Goal: Task Accomplishment & Management: Manage account settings

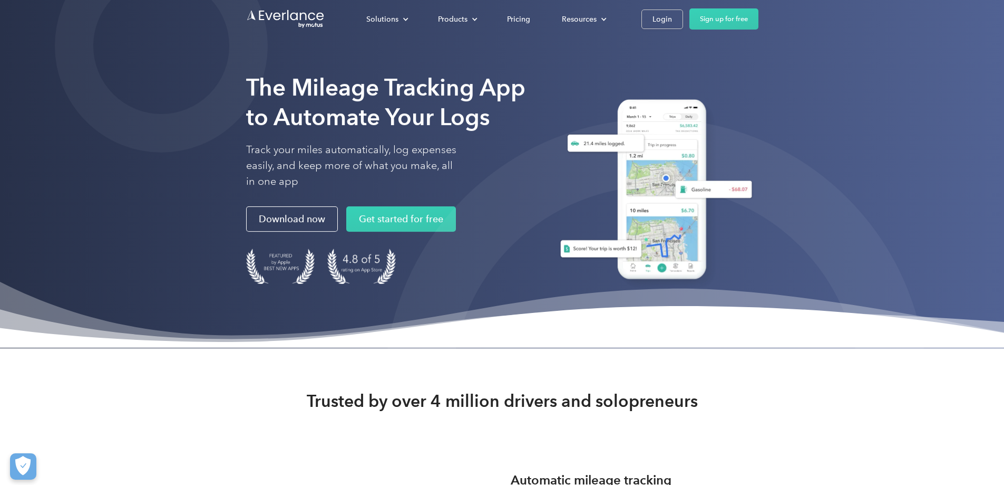
click at [759, 23] on div "Solutions For companies Easy vehicle reimbursements For self-employed Maximize …" at bounding box center [555, 18] width 408 height 21
click at [672, 19] on div "Login" at bounding box center [663, 19] width 20 height 13
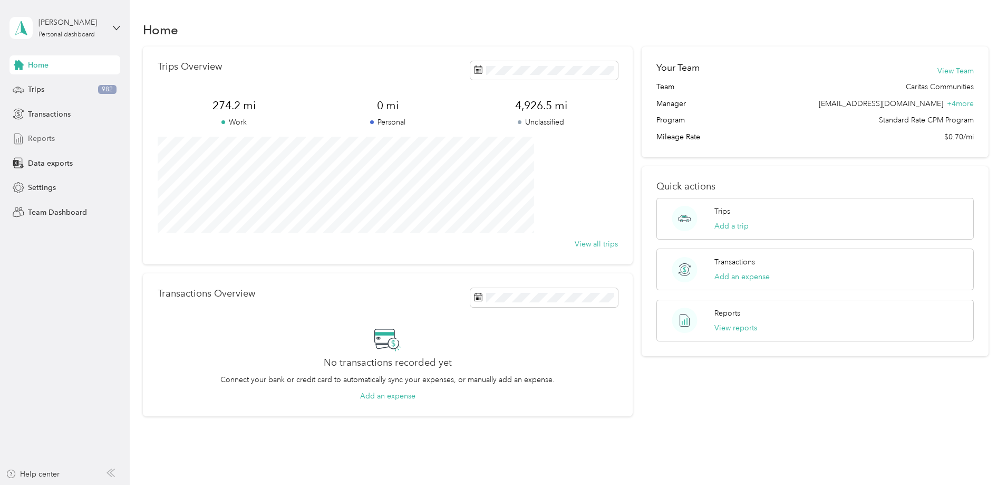
click at [44, 135] on span "Reports" at bounding box center [41, 138] width 27 height 11
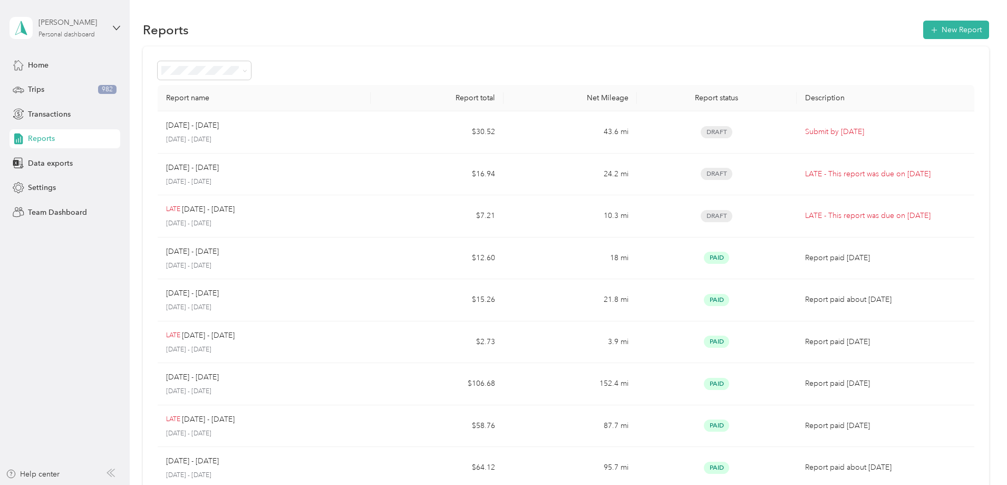
click at [93, 32] on div "Personal dashboard" at bounding box center [66, 35] width 56 height 6
click at [77, 86] on div "Team dashboard" at bounding box center [120, 82] width 207 height 18
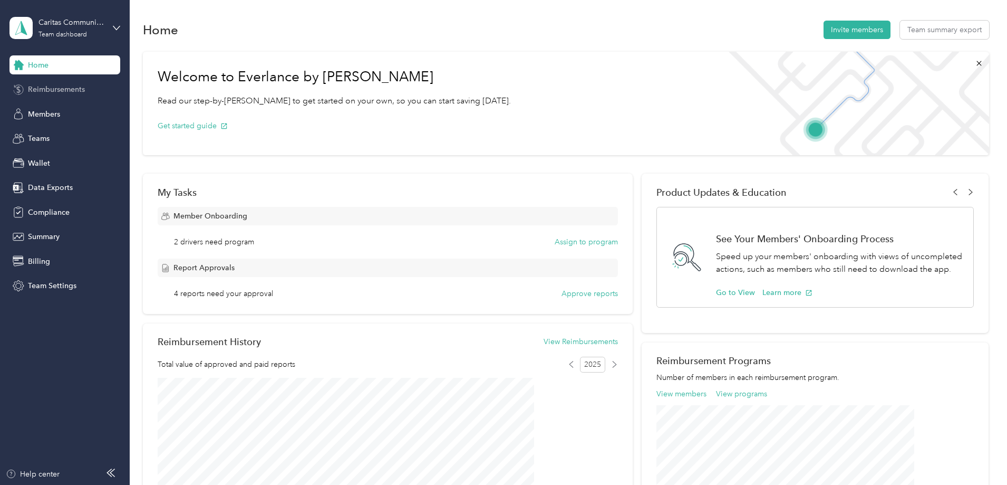
click at [57, 92] on span "Reimbursements" at bounding box center [56, 89] width 57 height 11
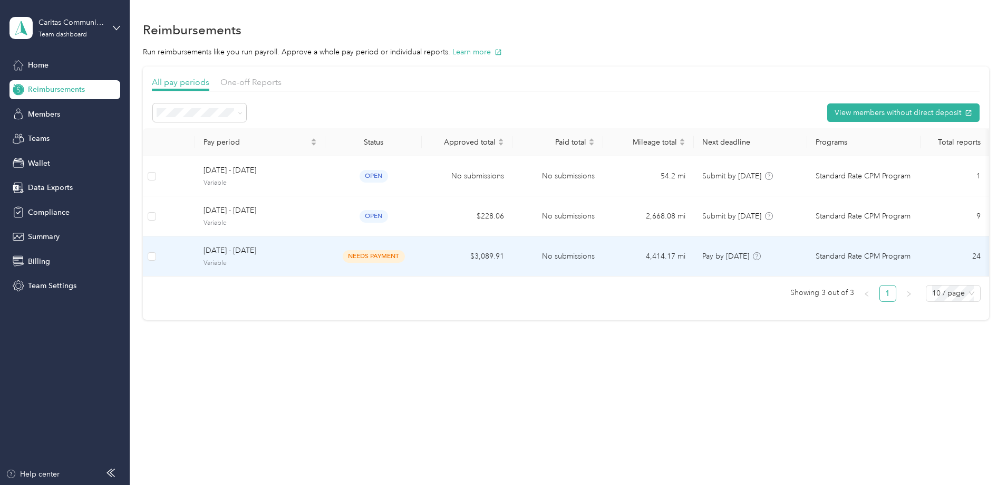
click at [386, 249] on td "needs payment" at bounding box center [373, 256] width 96 height 40
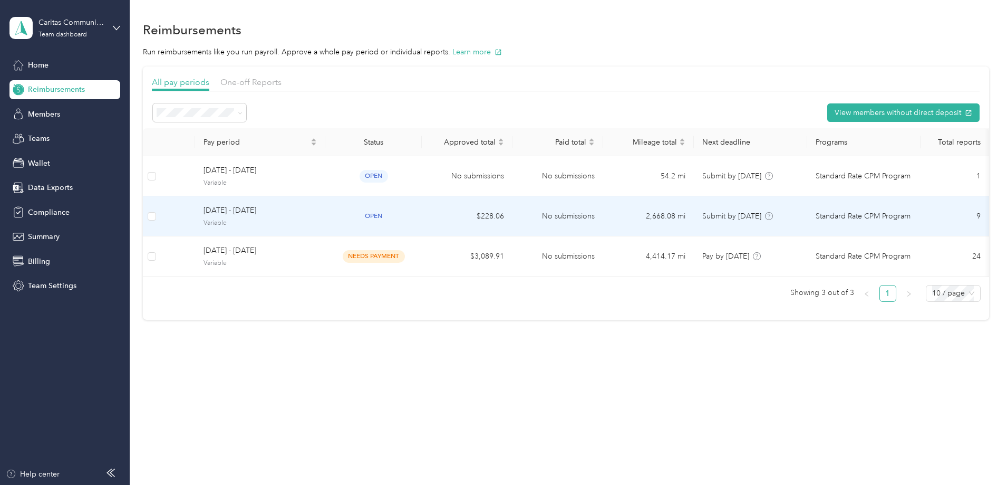
click at [325, 204] on td "[DATE] - [DATE] Variable" at bounding box center [260, 216] width 130 height 40
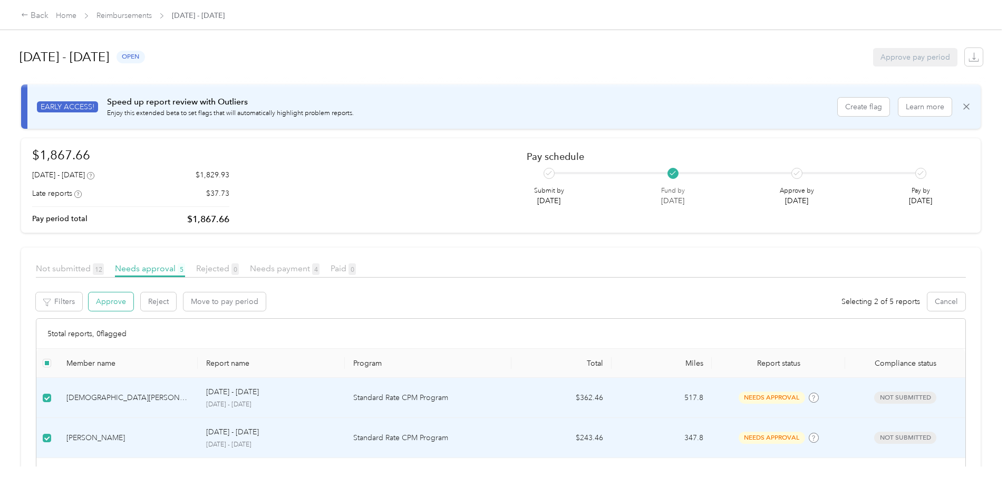
click at [133, 304] on button "Approve" at bounding box center [111, 301] width 45 height 18
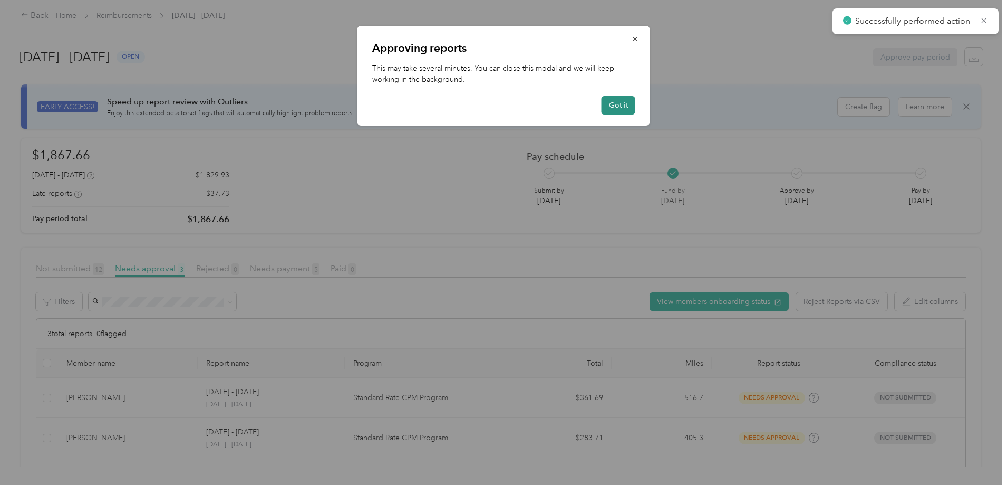
click at [626, 107] on button "Got it" at bounding box center [619, 105] width 34 height 18
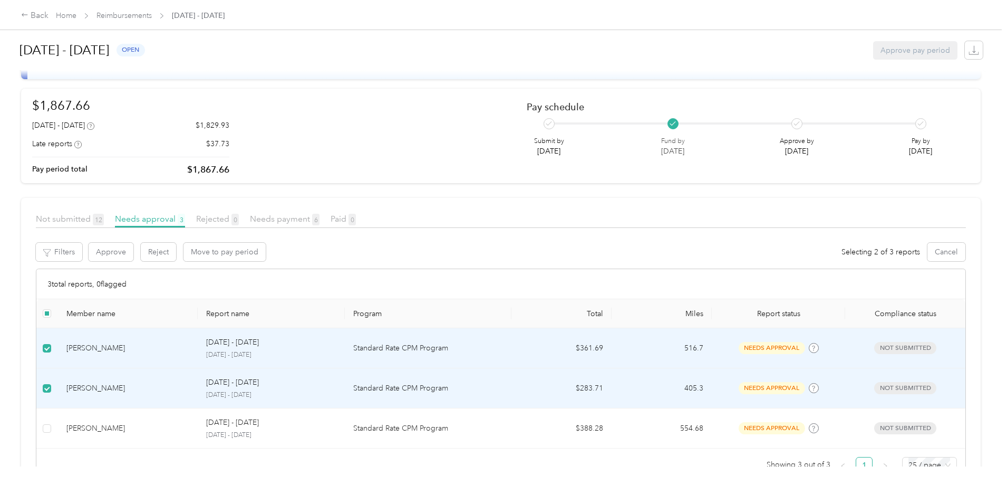
scroll to position [89, 0]
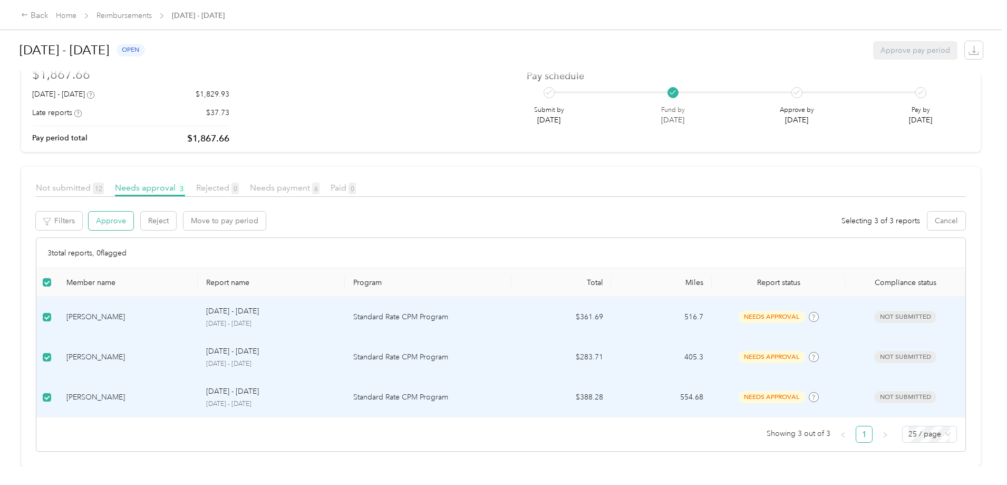
click at [133, 220] on button "Approve" at bounding box center [111, 220] width 45 height 18
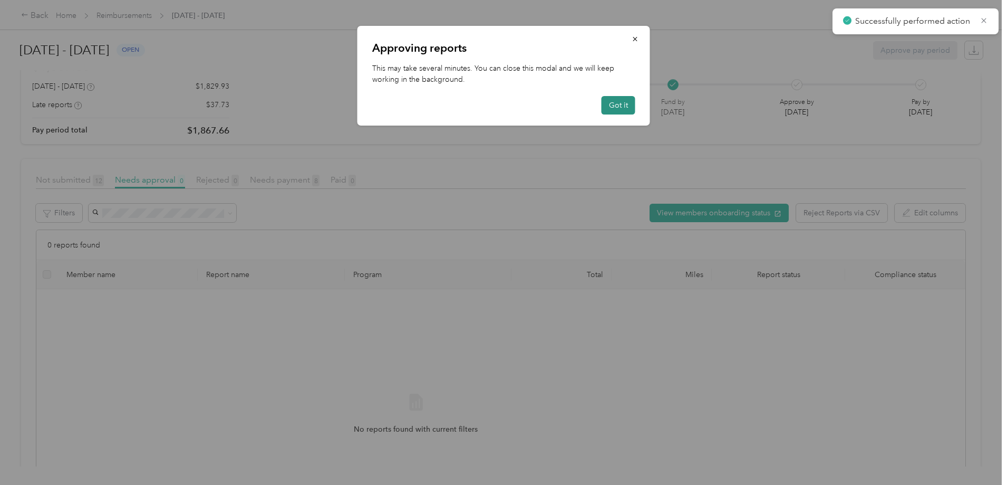
click at [622, 112] on button "Got it" at bounding box center [619, 105] width 34 height 18
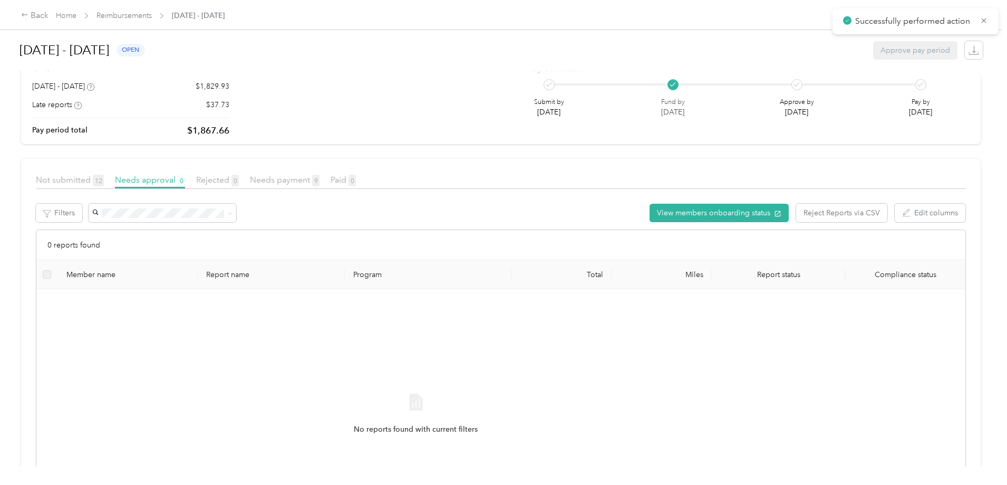
click at [319, 185] on div "Needs payment 9" at bounding box center [285, 179] width 70 height 13
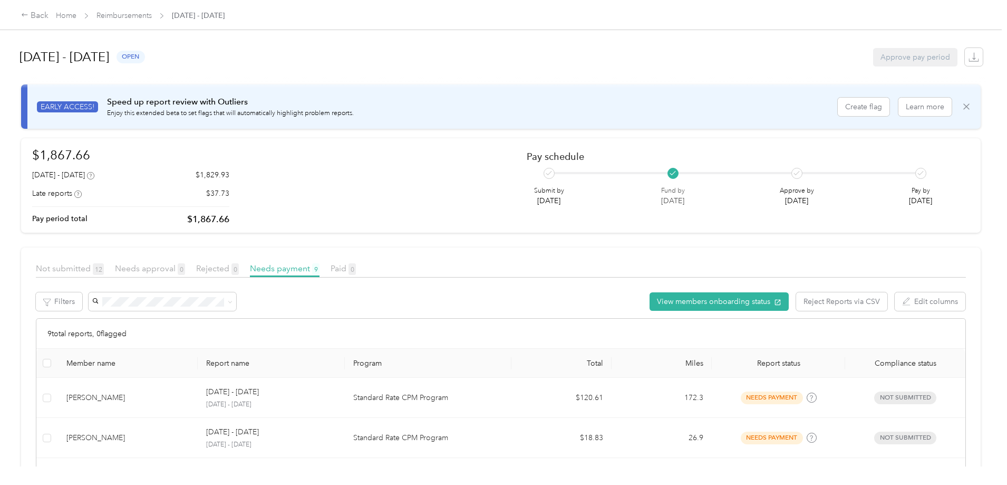
click at [961, 106] on icon at bounding box center [966, 106] width 11 height 11
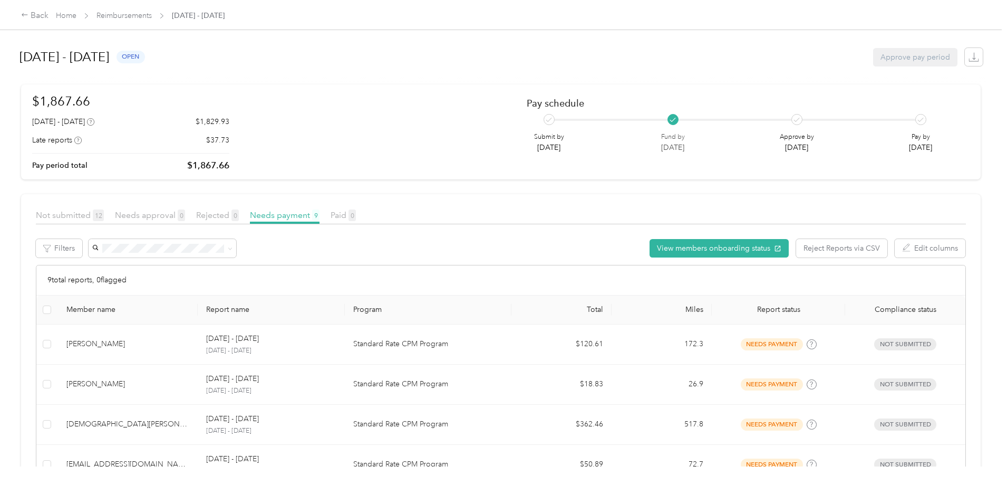
click at [873, 55] on div "Approve pay period" at bounding box center [915, 57] width 84 height 18
click at [873, 63] on div "Approve pay period" at bounding box center [915, 57] width 84 height 18
click at [152, 17] on link "Reimbursements" at bounding box center [123, 15] width 55 height 9
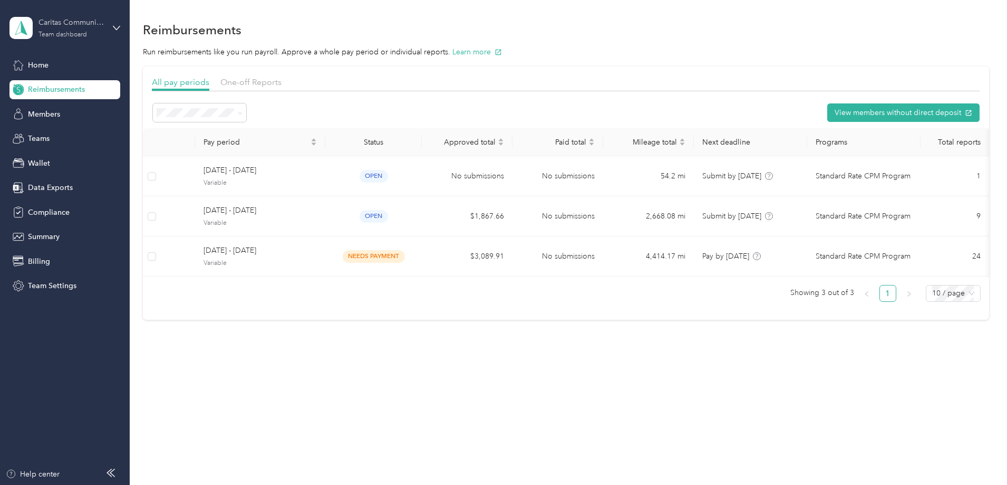
click at [62, 35] on div "Team dashboard" at bounding box center [62, 35] width 49 height 6
click at [55, 113] on div "Personal dashboard" at bounding box center [120, 107] width 207 height 18
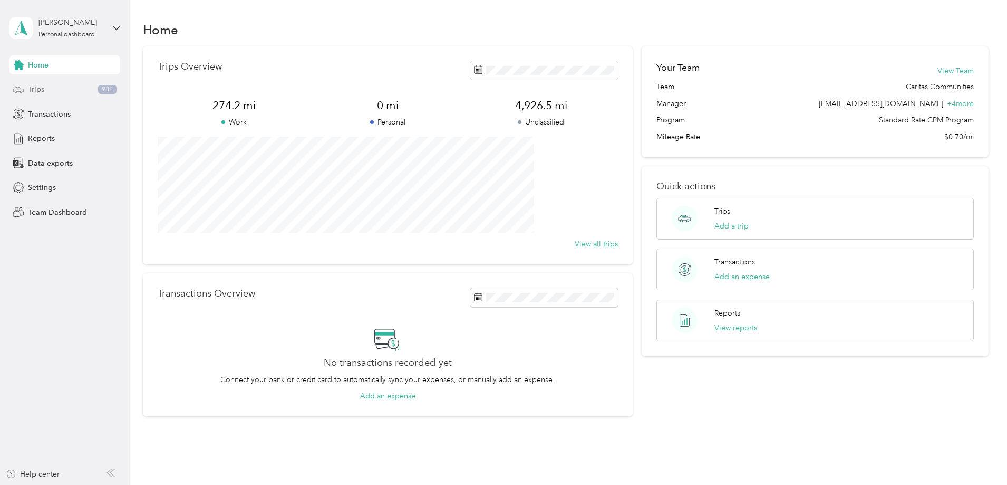
click at [56, 93] on div "Trips 982" at bounding box center [64, 89] width 111 height 19
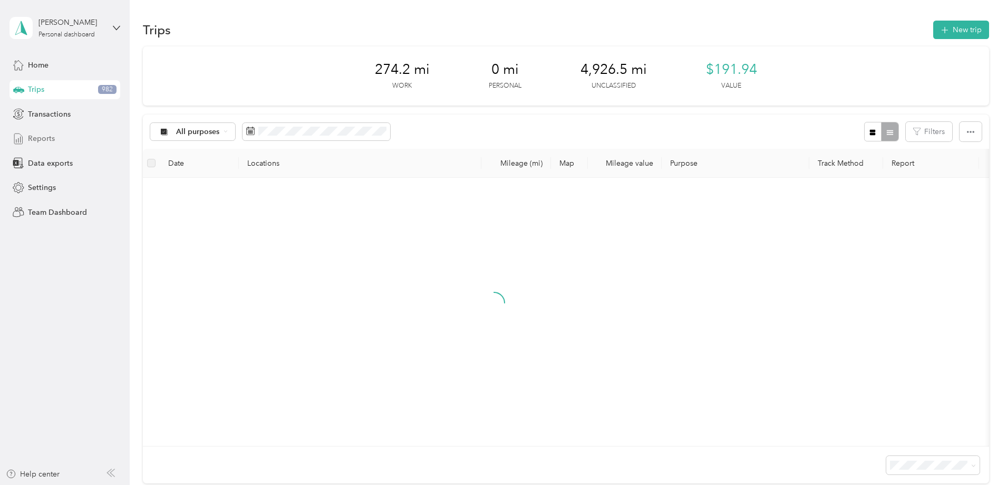
click at [61, 140] on div "Reports" at bounding box center [64, 138] width 111 height 19
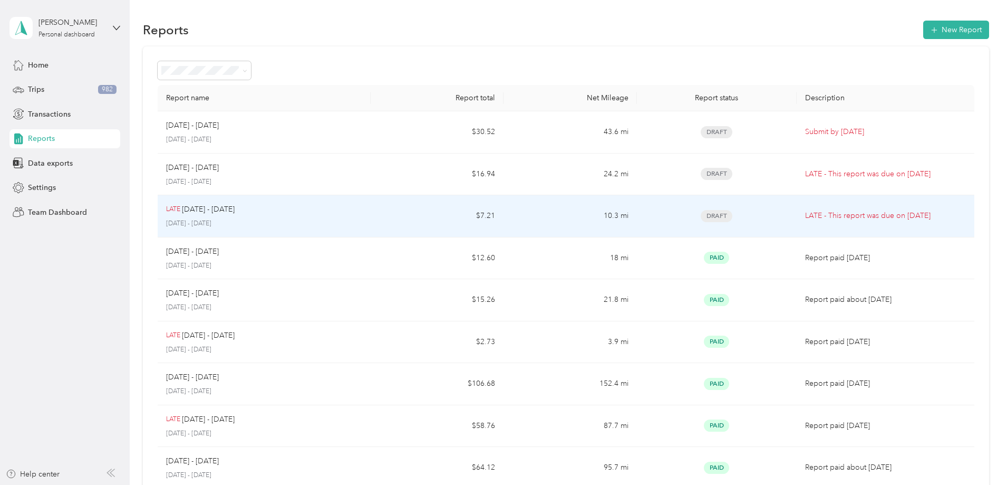
click at [434, 225] on td "$7.21" at bounding box center [437, 216] width 133 height 42
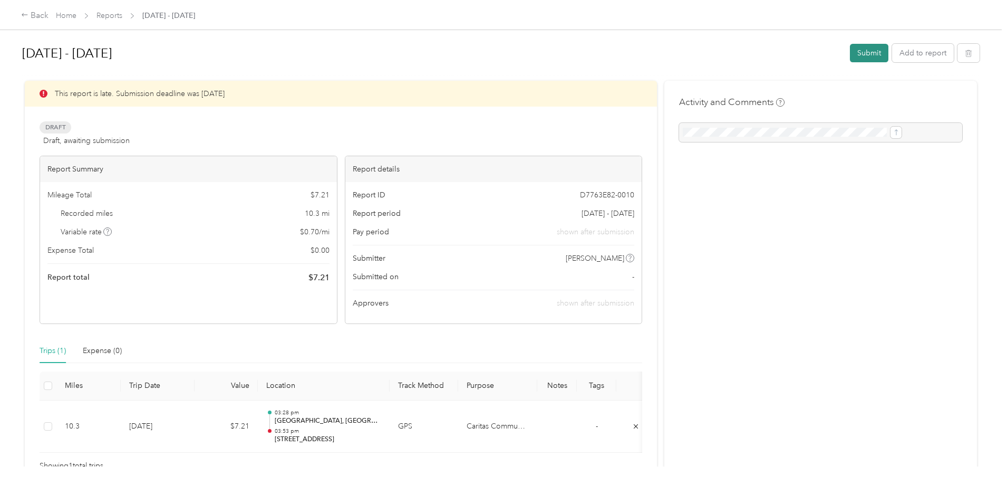
click at [850, 50] on button "Submit" at bounding box center [869, 53] width 38 height 18
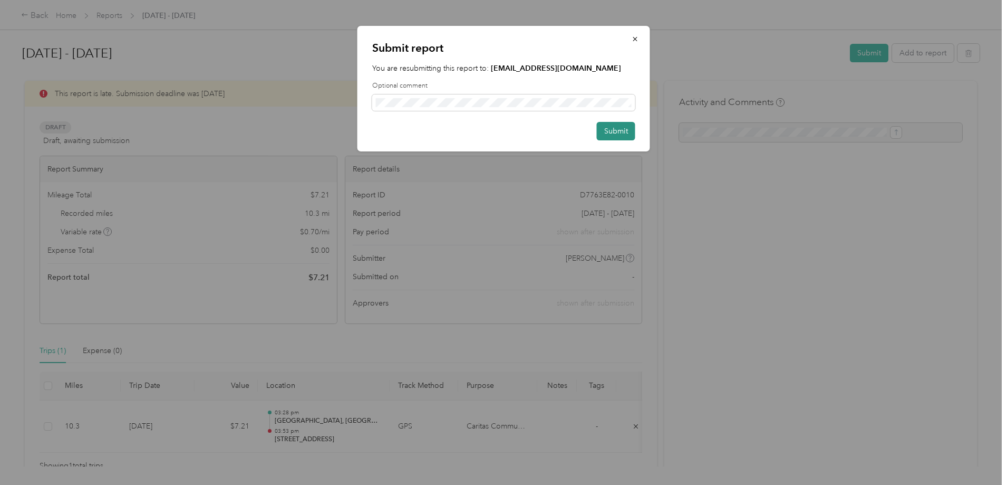
click at [626, 140] on button "Submit" at bounding box center [616, 131] width 38 height 18
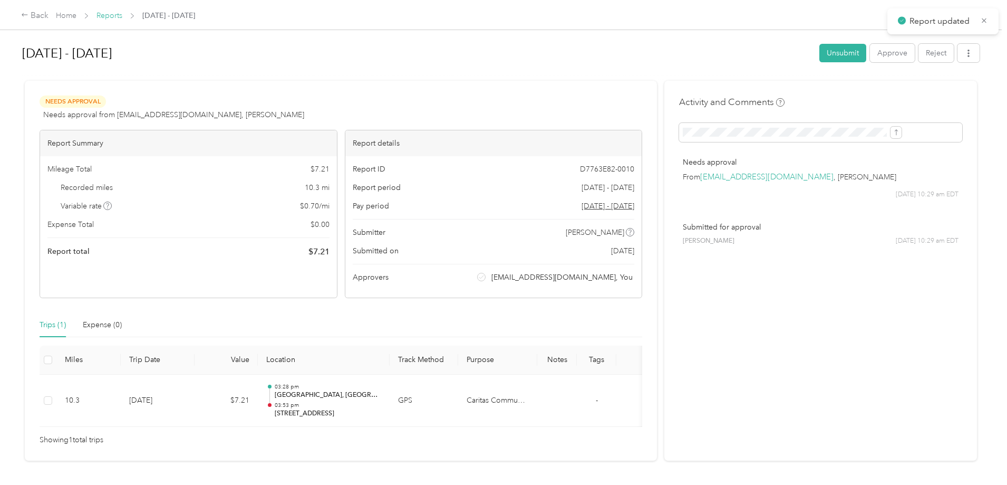
click at [122, 12] on link "Reports" at bounding box center [109, 15] width 26 height 9
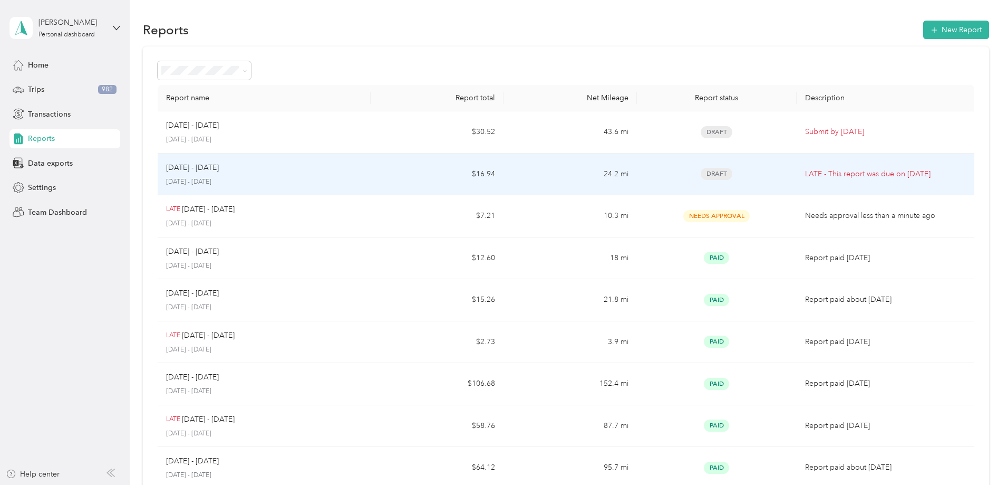
click at [432, 159] on td "$16.94" at bounding box center [437, 174] width 133 height 42
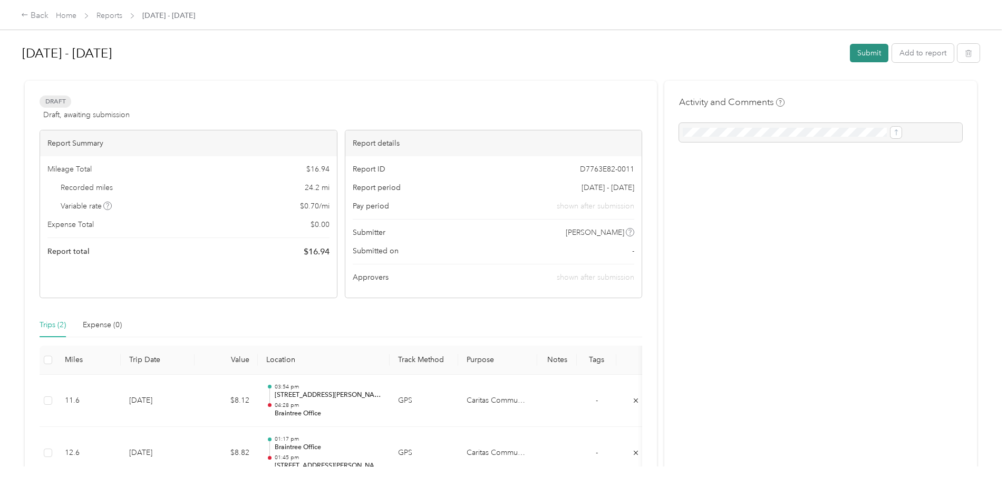
click at [850, 58] on button "Submit" at bounding box center [869, 53] width 38 height 18
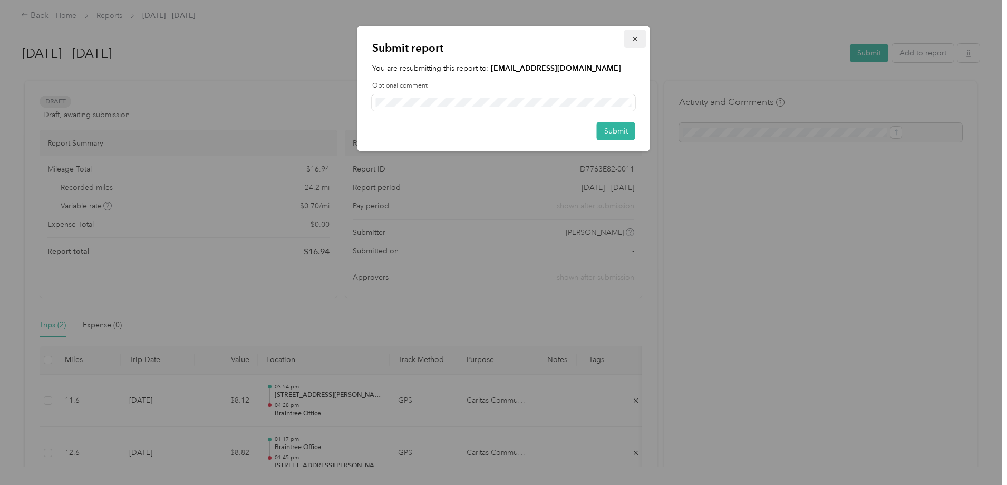
click at [635, 37] on icon "button" at bounding box center [635, 38] width 7 height 7
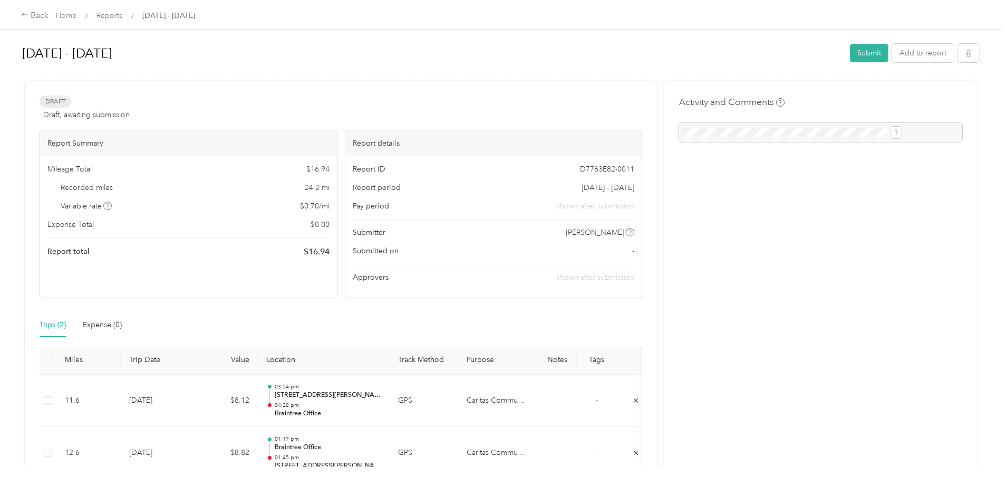
click at [195, 15] on span "[DATE] - [DATE]" at bounding box center [168, 15] width 53 height 11
click at [122, 17] on link "Reports" at bounding box center [109, 15] width 26 height 9
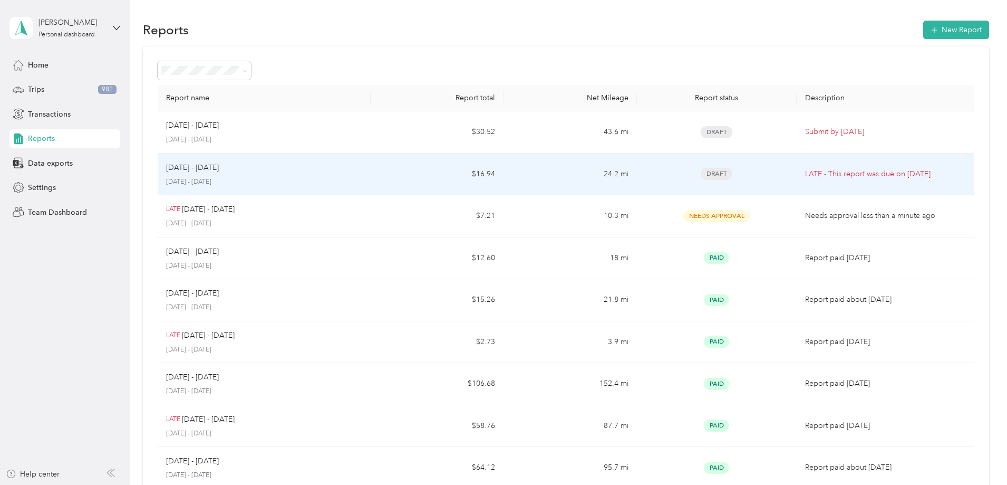
click at [362, 175] on div "[DATE] - [DATE] [DATE] - [DATE]" at bounding box center [264, 174] width 196 height 25
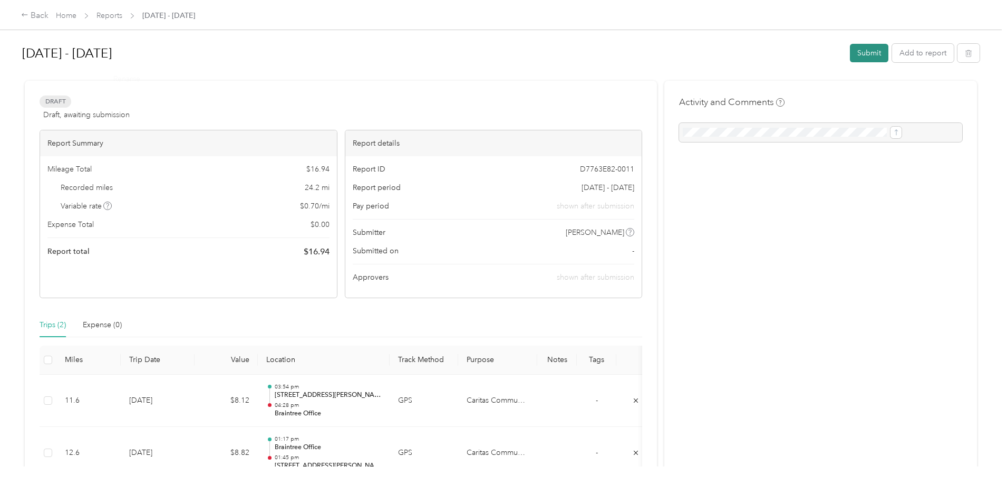
click at [850, 56] on button "Submit" at bounding box center [869, 53] width 38 height 18
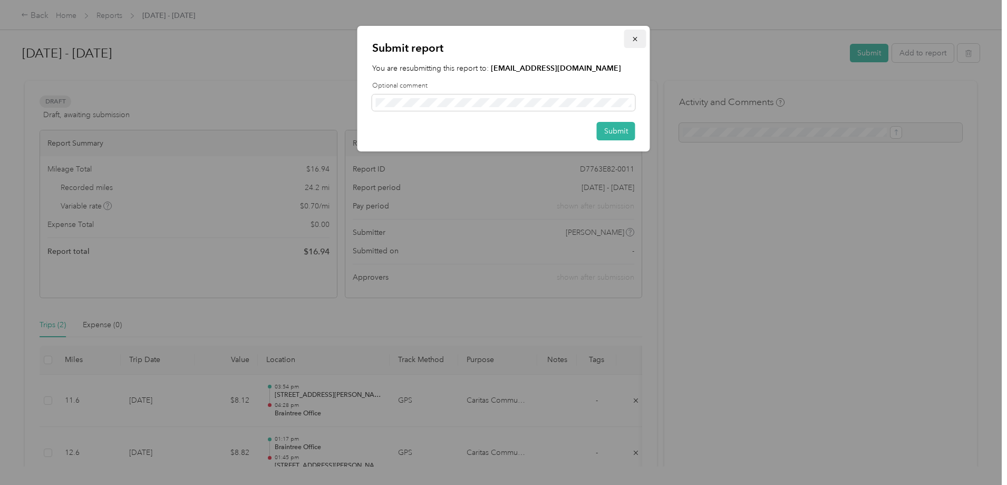
click at [637, 40] on icon "button" at bounding box center [635, 38] width 7 height 7
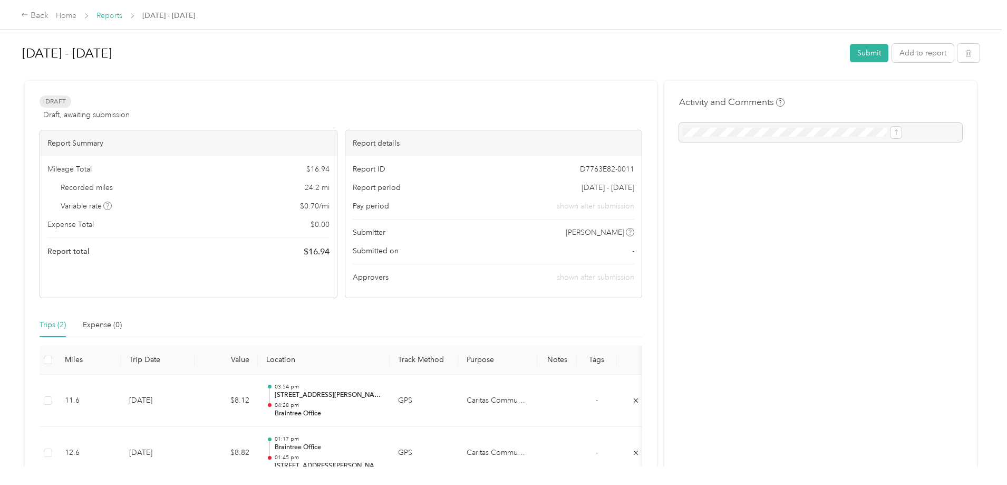
click at [122, 16] on link "Reports" at bounding box center [109, 15] width 26 height 9
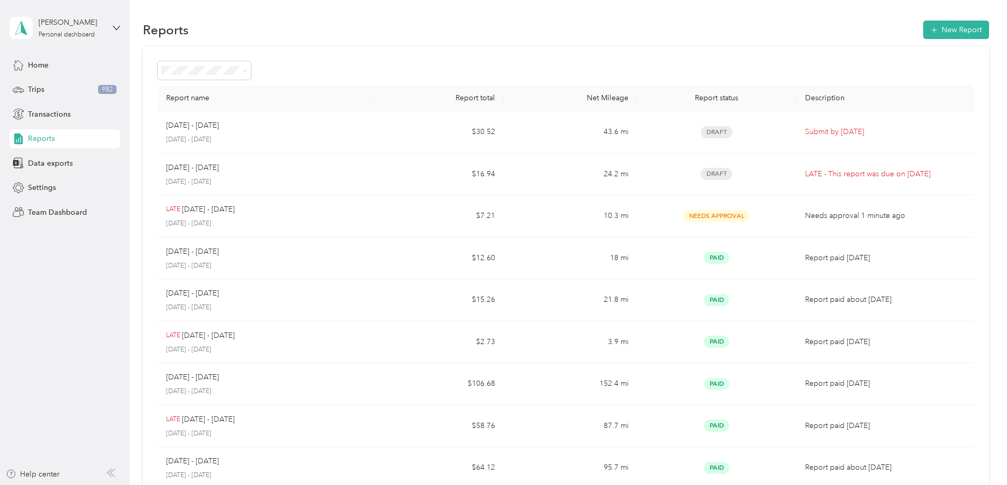
click at [38, 77] on div "Home Trips 982 Transactions Reports Data exports Settings Team Dashboard" at bounding box center [64, 138] width 111 height 166
click at [88, 32] on div "Personal dashboard" at bounding box center [66, 35] width 56 height 6
click at [179, 214] on div "Report name Report total Net Mileage Report status Description [DATE] - [DATE] …" at bounding box center [566, 310] width 846 height 529
click at [56, 96] on div "Trips 982" at bounding box center [64, 89] width 111 height 19
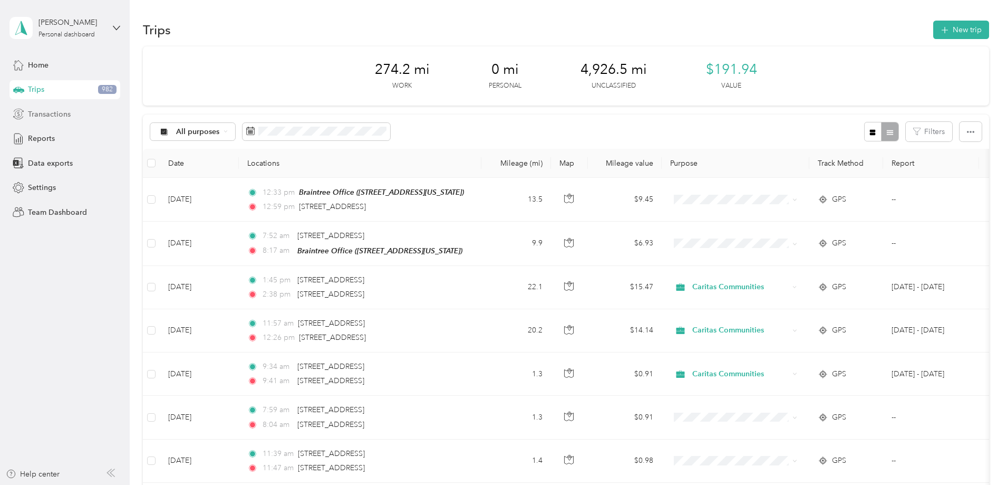
click at [52, 115] on span "Transactions" at bounding box center [49, 114] width 43 height 11
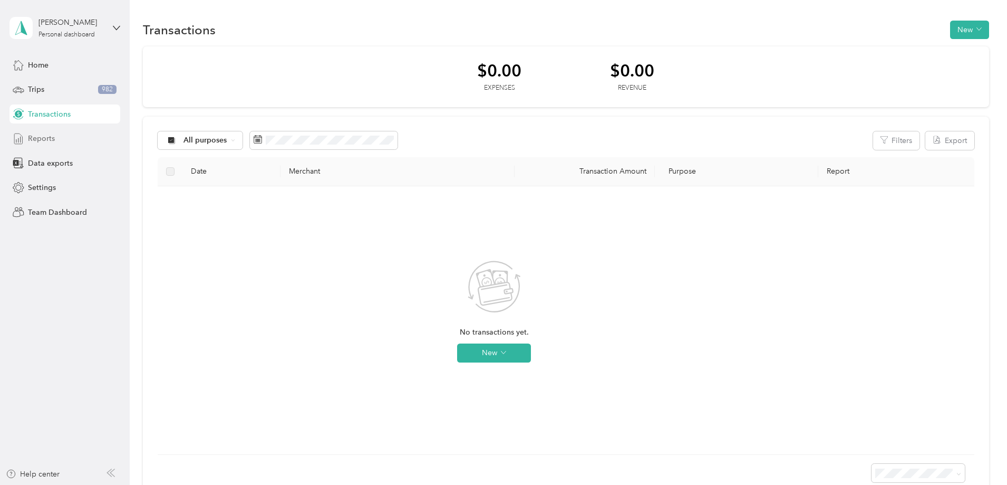
click at [51, 139] on span "Reports" at bounding box center [41, 138] width 27 height 11
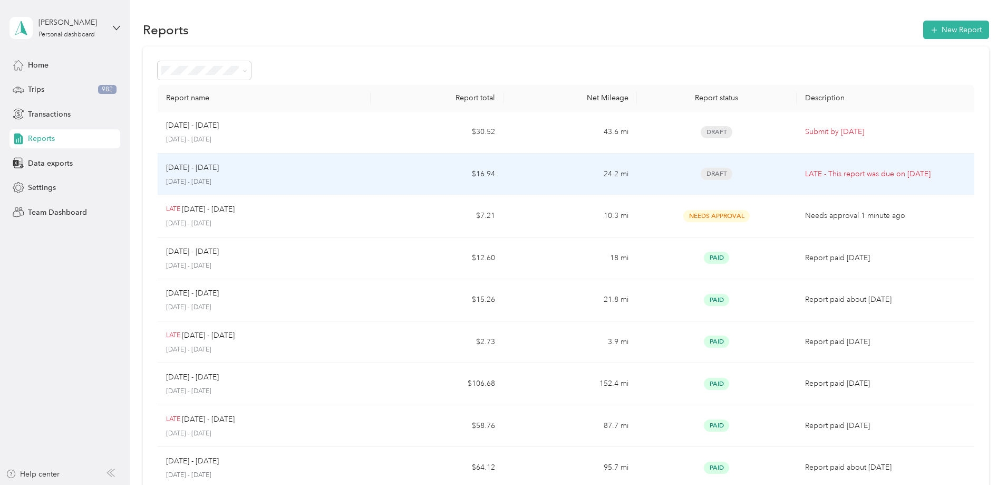
click at [701, 171] on span "Draft" at bounding box center [717, 174] width 32 height 12
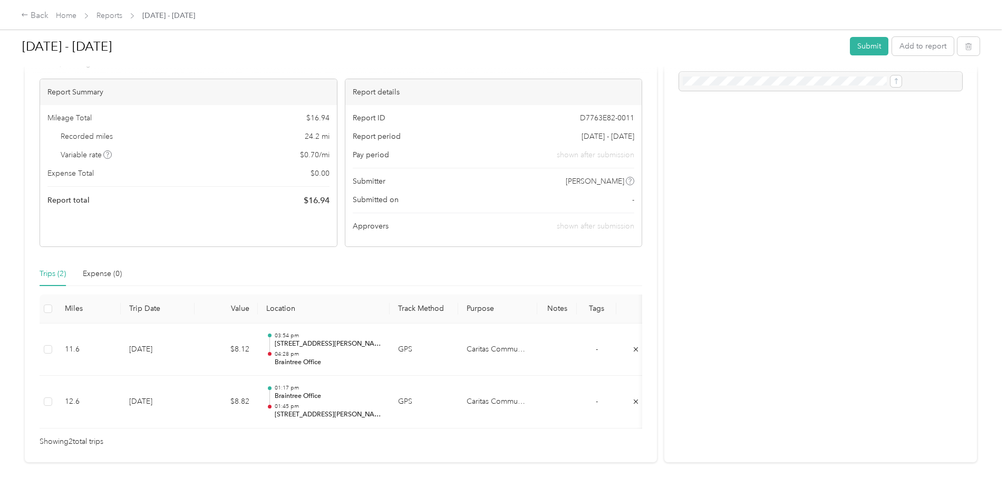
scroll to position [100, 0]
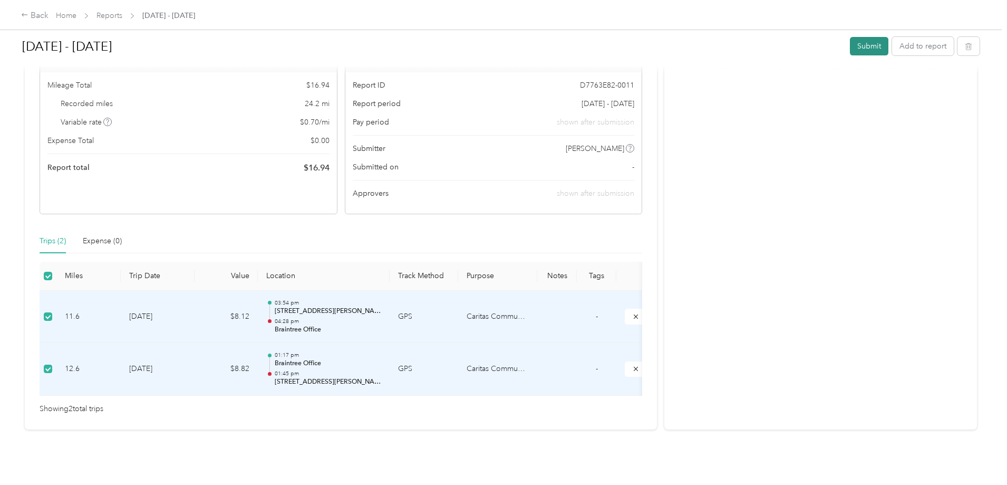
click at [850, 44] on button "Submit" at bounding box center [869, 46] width 38 height 18
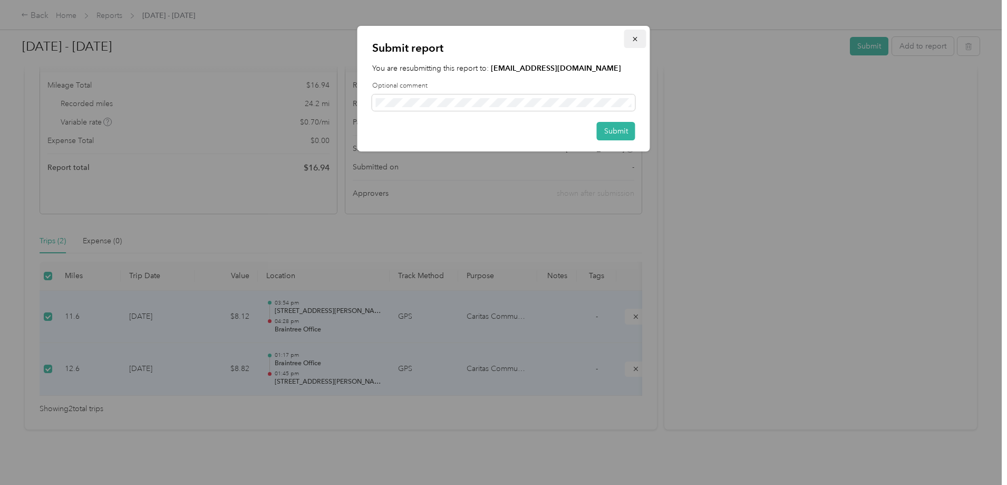
click at [633, 43] on icon "button" at bounding box center [635, 38] width 7 height 7
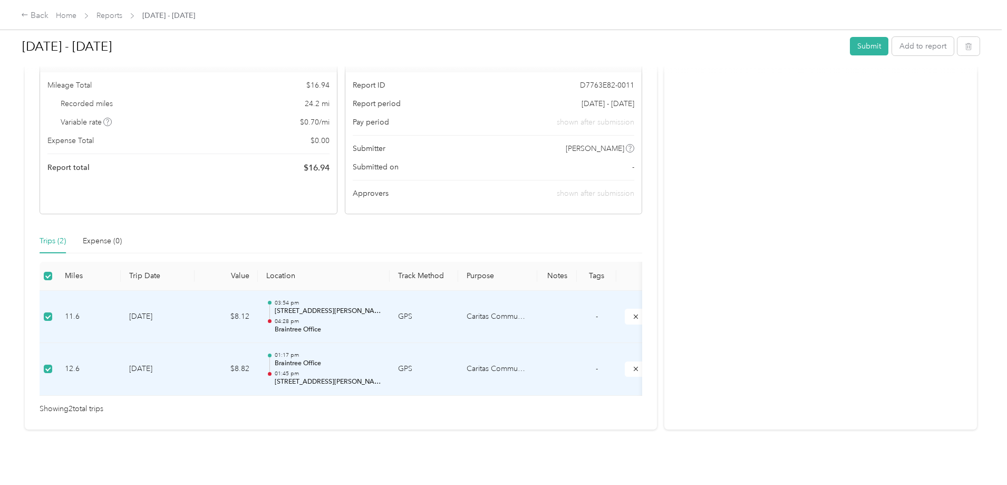
click at [104, 221] on div "[DATE] - [DATE] Submit Add to report Draft Draft, awaiting submission View acti…" at bounding box center [501, 233] width 1002 height 466
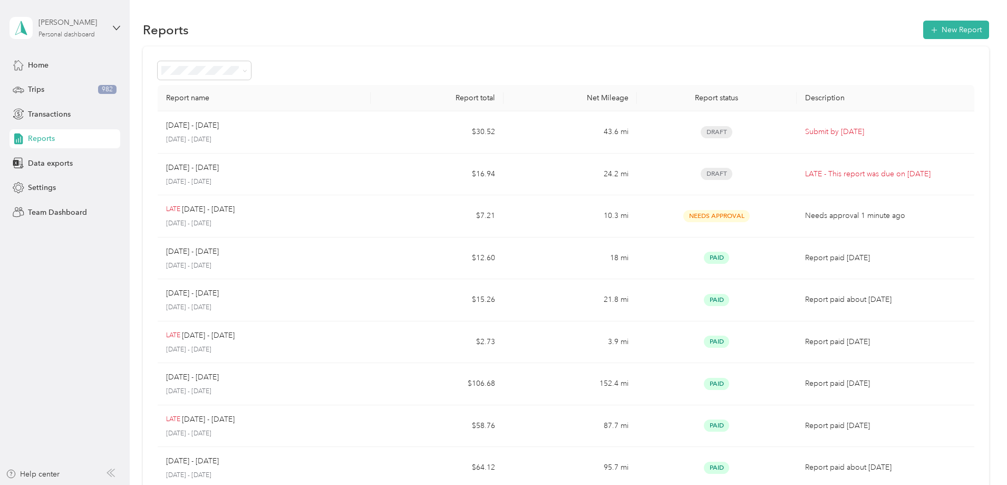
click at [60, 34] on div "Personal dashboard" at bounding box center [66, 35] width 56 height 6
click at [60, 92] on div "Team dashboard" at bounding box center [120, 86] width 207 height 18
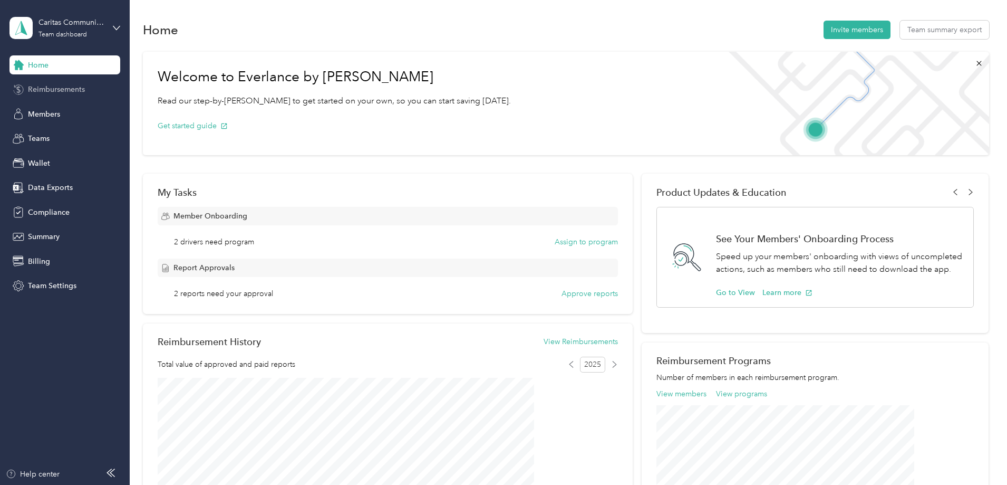
click at [63, 95] on div "Reimbursements" at bounding box center [64, 89] width 111 height 19
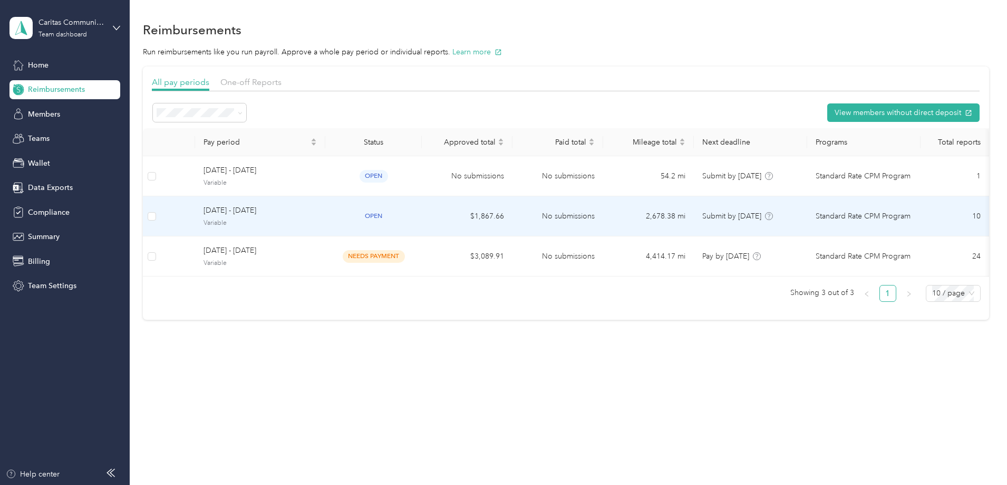
click at [325, 216] on td "[DATE] - [DATE] Variable" at bounding box center [260, 216] width 130 height 40
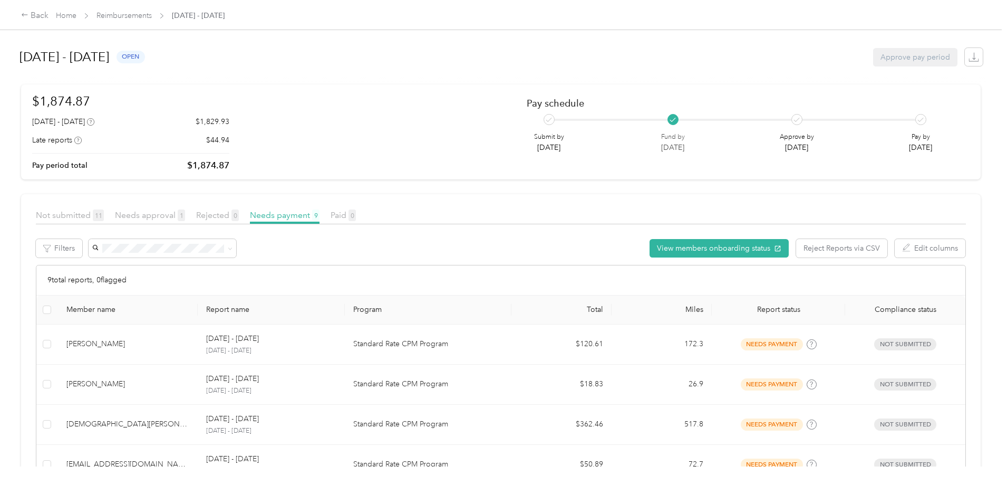
click at [222, 222] on div "Not submitted 11 Needs approval 1 Rejected 0 Needs payment 9 Paid 0" at bounding box center [501, 216] width 930 height 15
click at [185, 219] on span "Needs approval 1" at bounding box center [150, 215] width 70 height 10
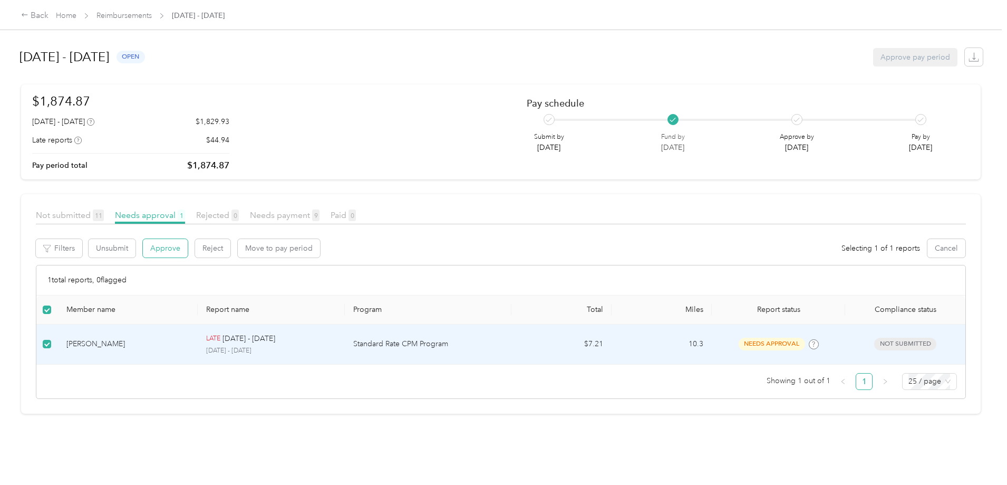
click at [188, 248] on button "Approve" at bounding box center [165, 248] width 45 height 18
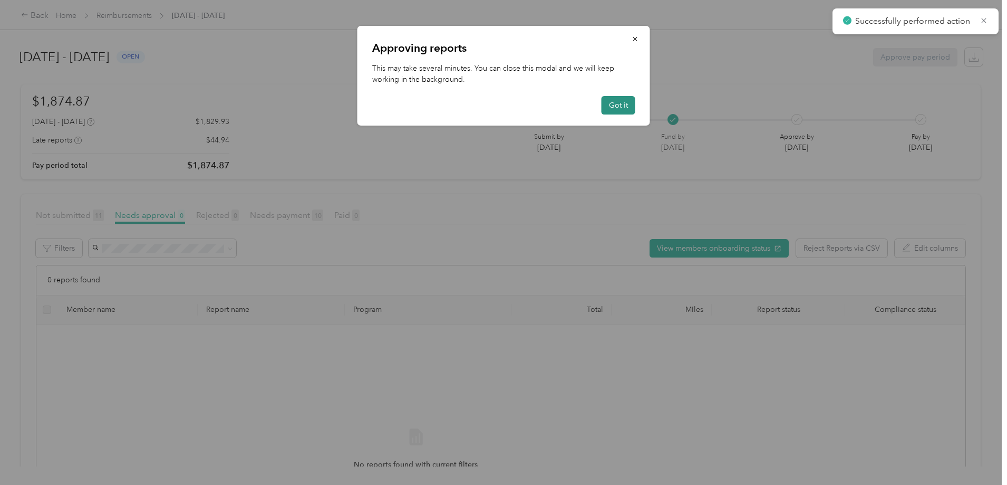
click at [610, 106] on button "Got it" at bounding box center [619, 105] width 34 height 18
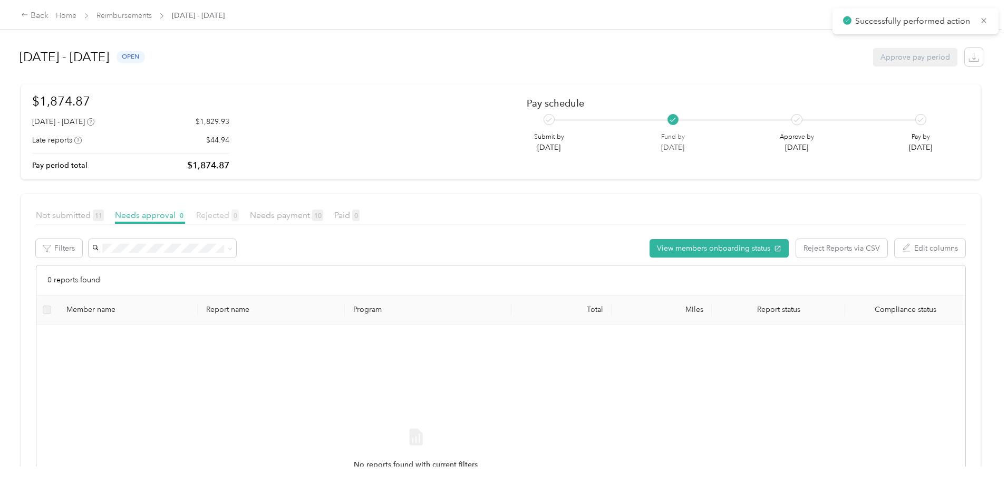
click at [239, 213] on span "Rejected 0" at bounding box center [217, 215] width 43 height 10
click at [323, 214] on span "Needs payment 10" at bounding box center [286, 215] width 73 height 10
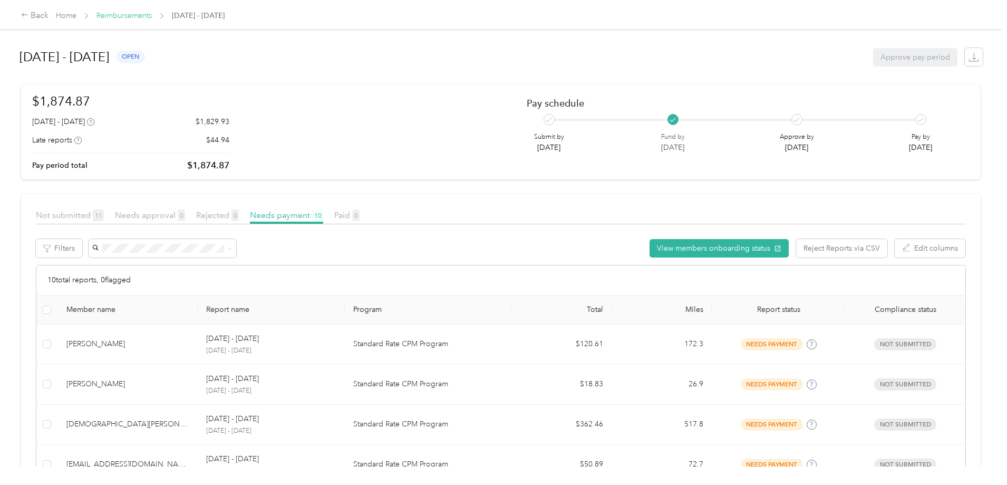
click at [152, 16] on link "Reimbursements" at bounding box center [123, 15] width 55 height 9
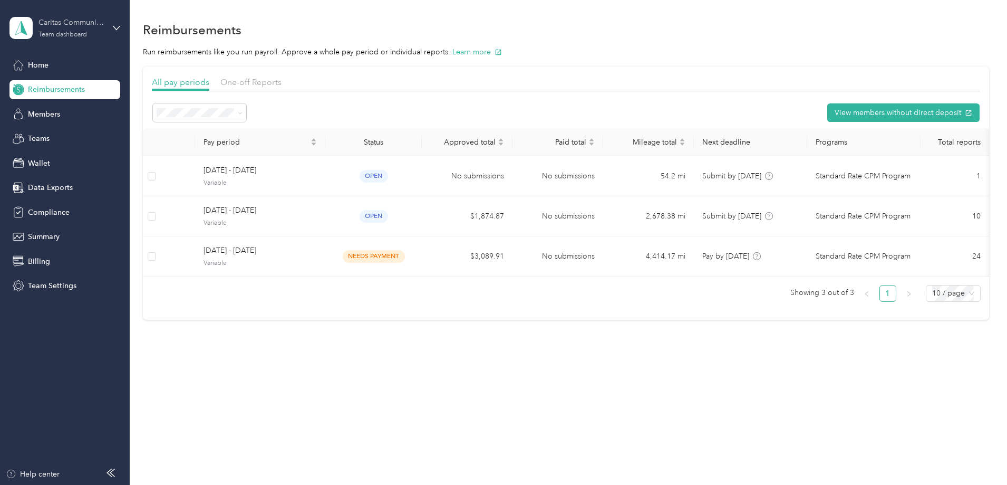
click at [72, 38] on div "Team dashboard" at bounding box center [62, 35] width 49 height 6
click at [381, 350] on div "Reimbursements Run reimbursements like you run payroll. Approve a whole pay per…" at bounding box center [566, 188] width 872 height 376
click at [827, 113] on button "View members without direct deposit" at bounding box center [903, 112] width 152 height 18
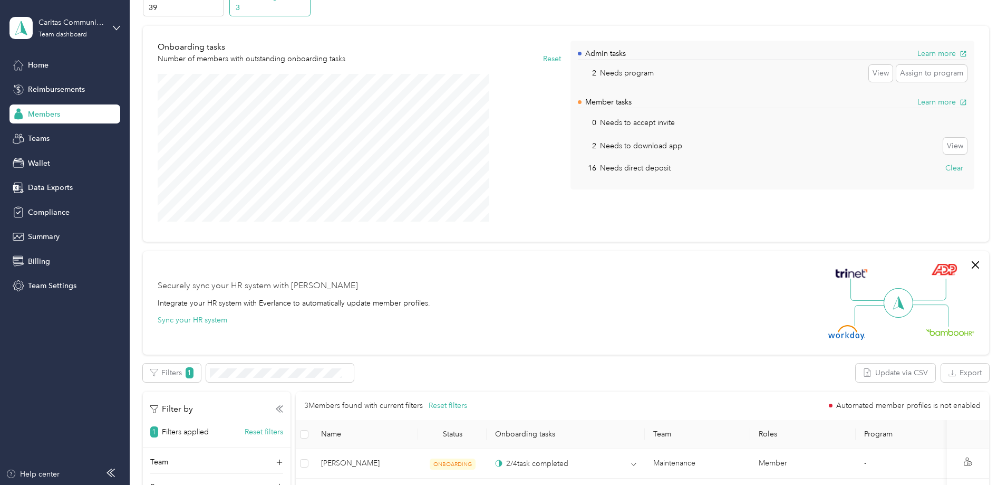
scroll to position [53, 0]
